Goal: Complete application form

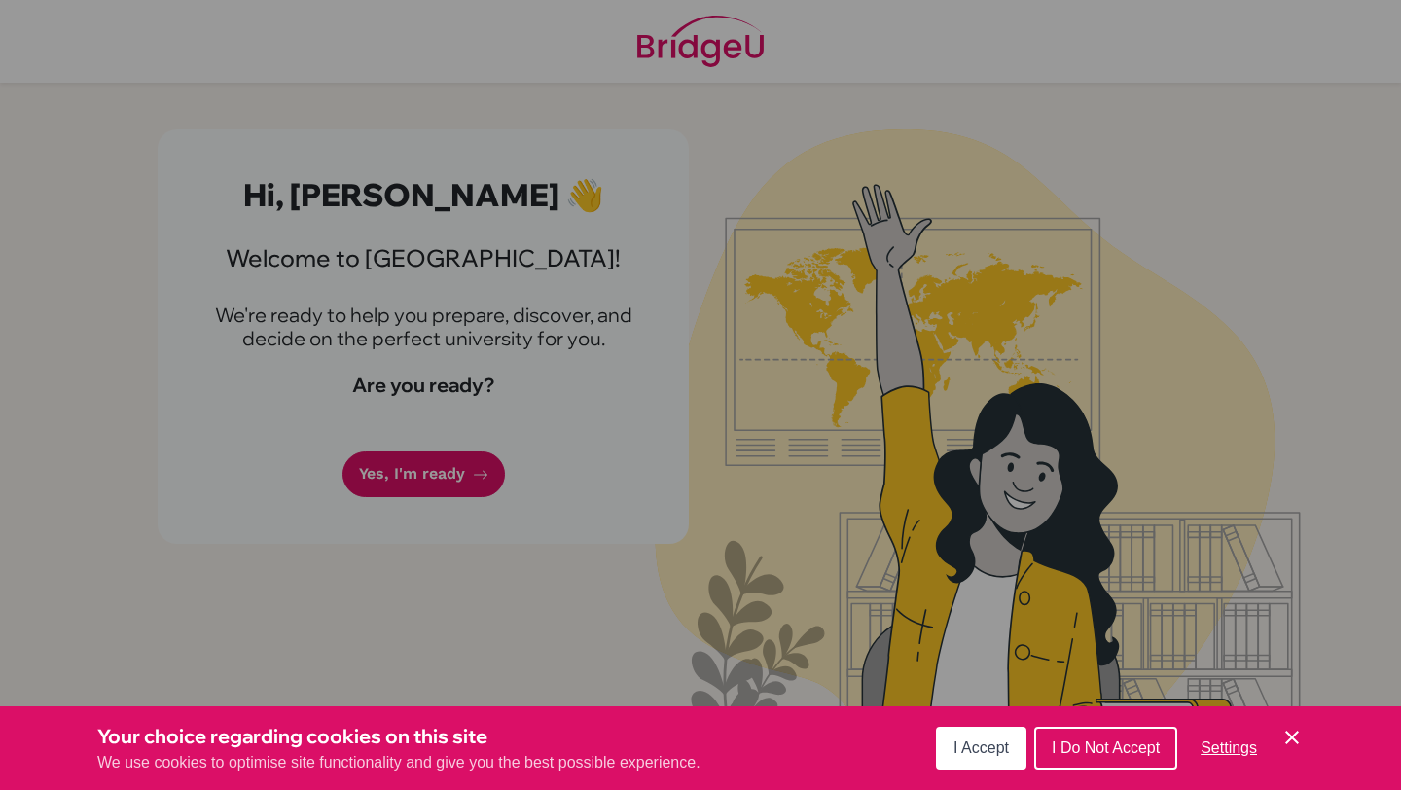
click at [986, 741] on span "I Accept" at bounding box center [981, 748] width 55 height 17
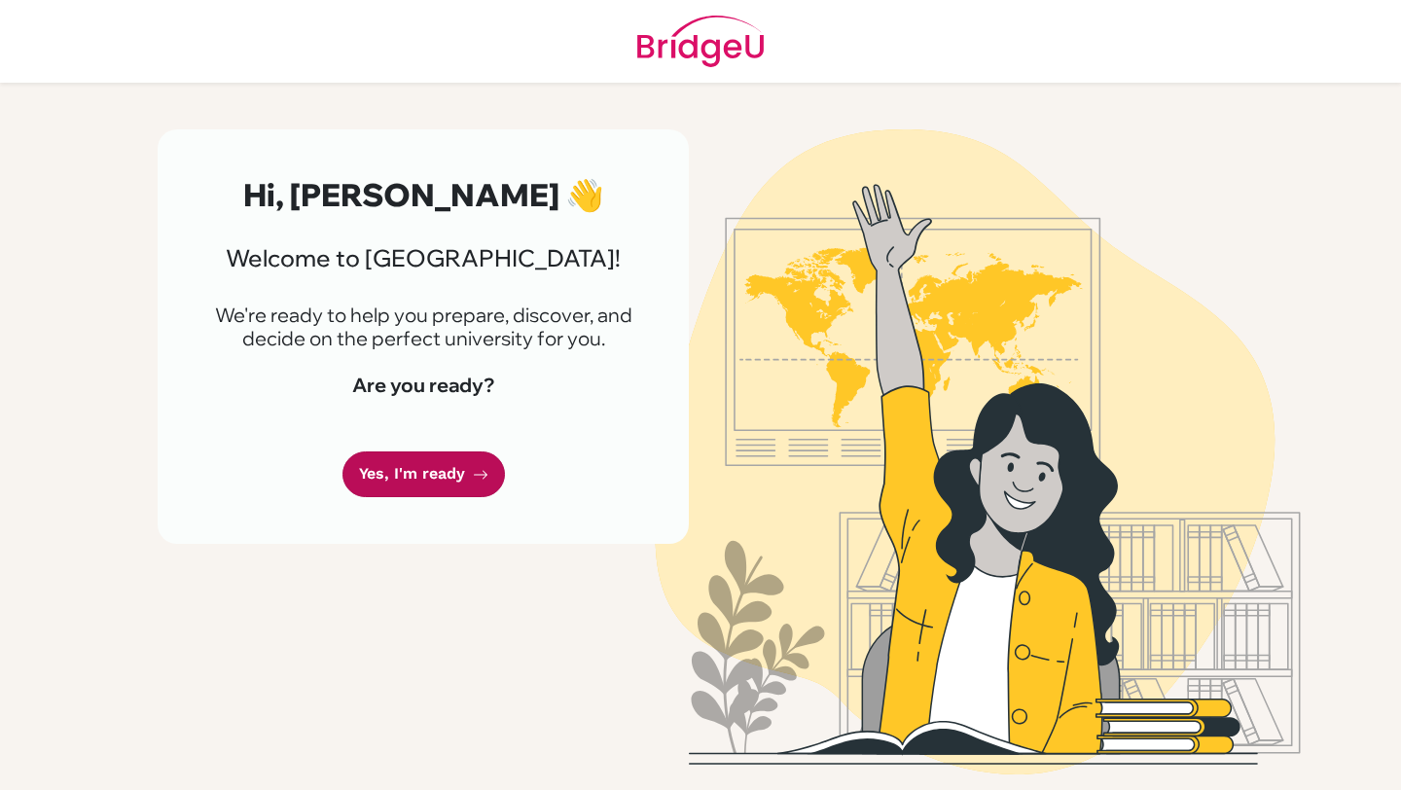
click at [457, 477] on link "Yes, I'm ready" at bounding box center [424, 475] width 163 height 46
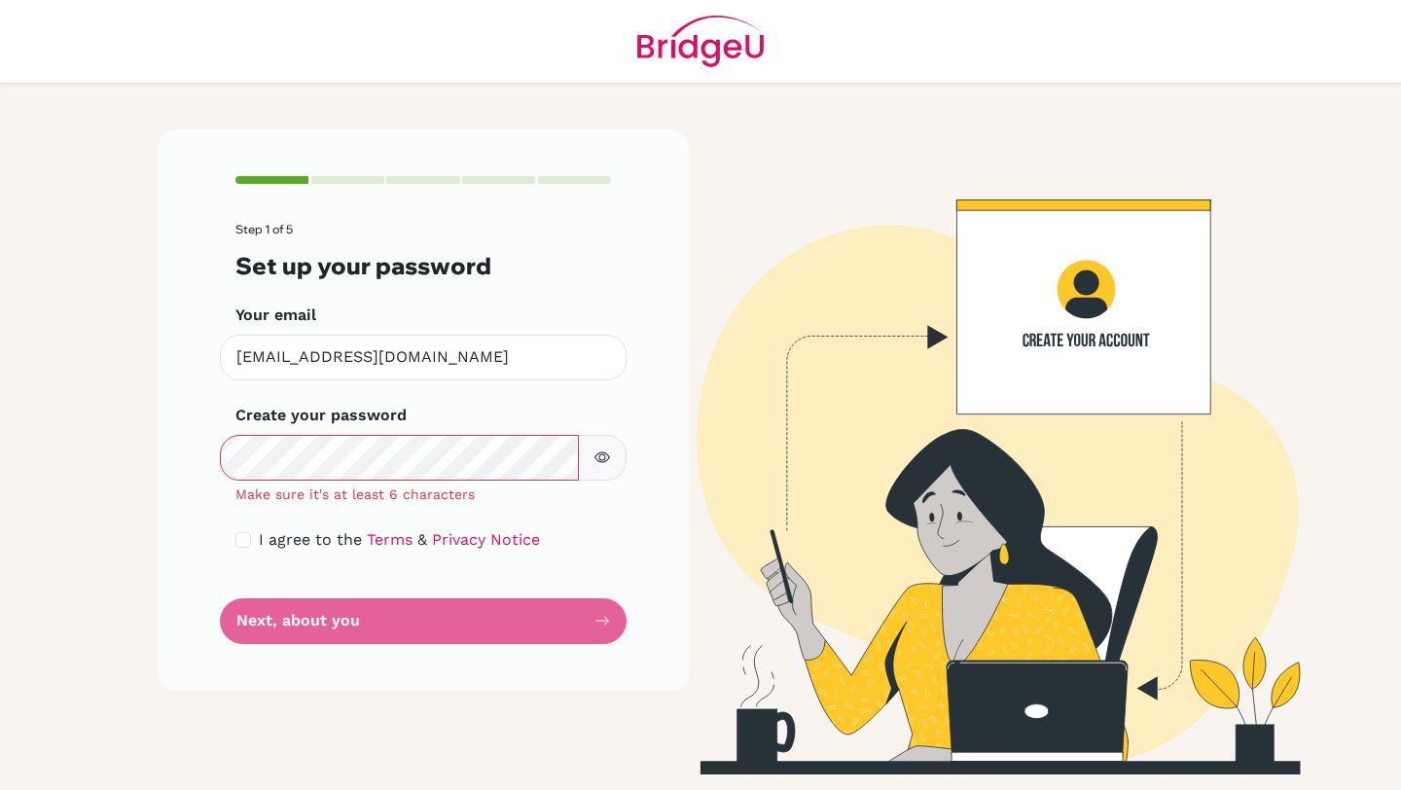
click at [596, 452] on icon "button" at bounding box center [603, 458] width 16 height 16
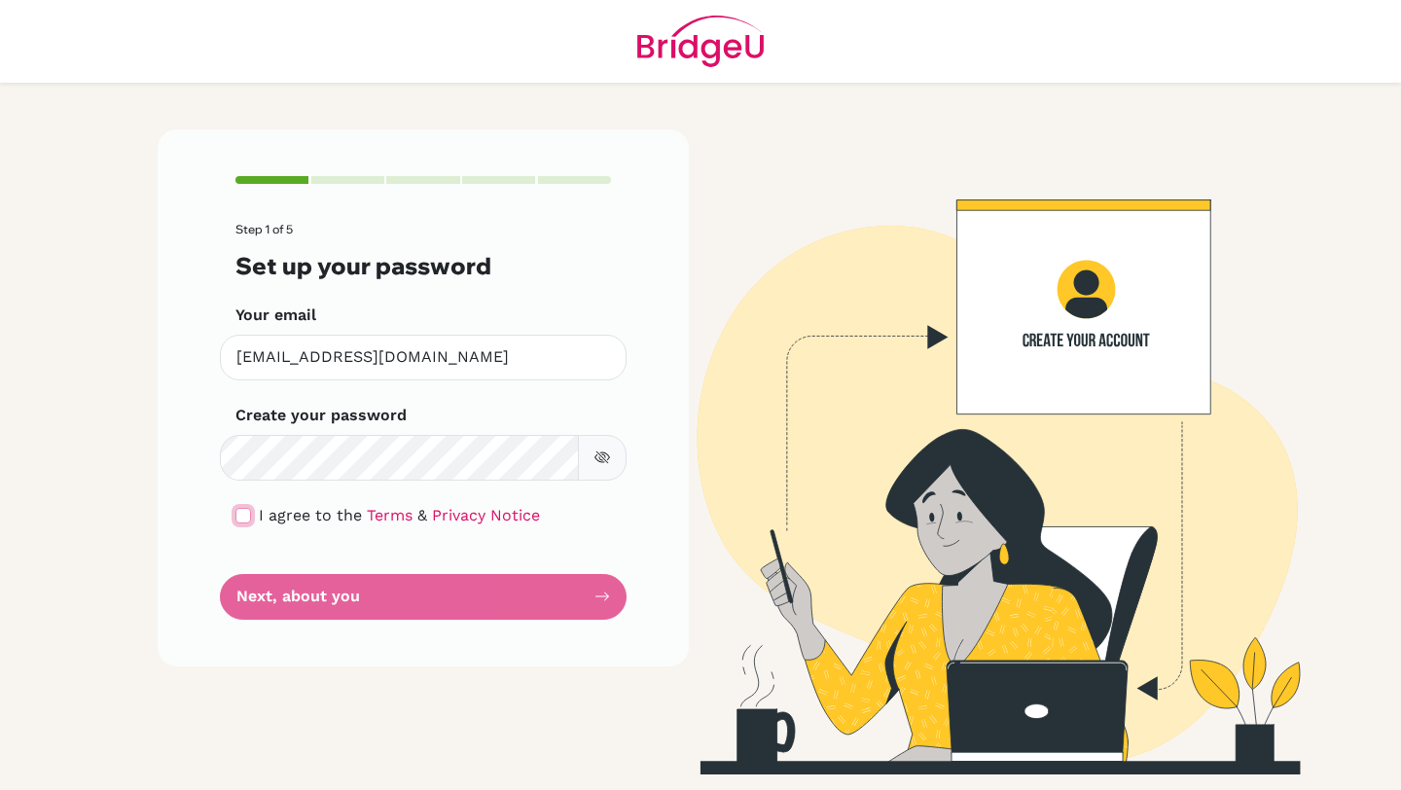
click at [248, 514] on input "checkbox" at bounding box center [243, 516] width 16 height 16
checkbox input "true"
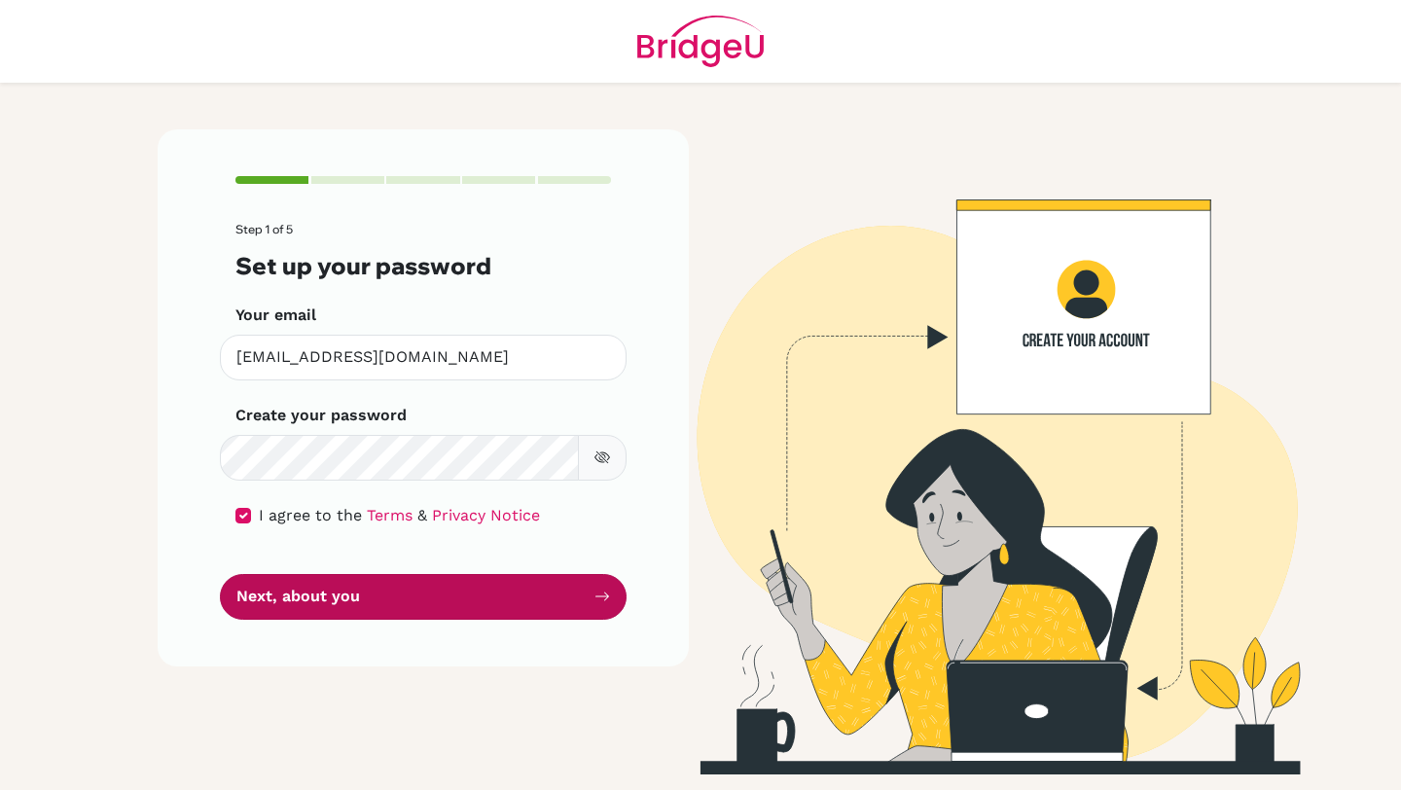
click at [313, 598] on button "Next, about you" at bounding box center [423, 597] width 407 height 46
